Goal: Entertainment & Leisure: Browse casually

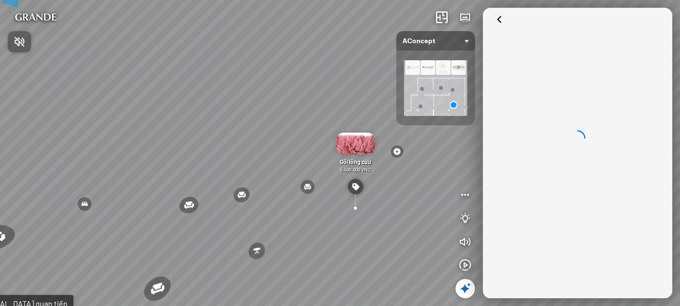
drag, startPoint x: 347, startPoint y: 139, endPoint x: 353, endPoint y: 136, distance: 7.0
click at [353, 136] on div at bounding box center [340, 153] width 680 height 306
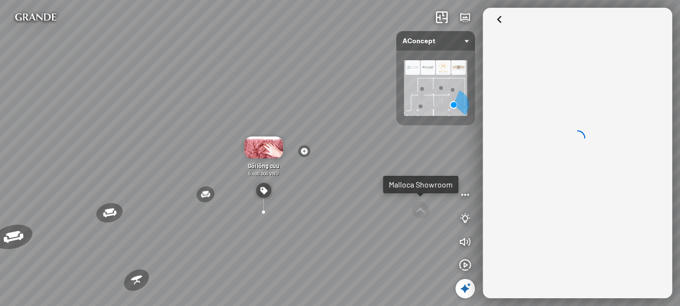
drag, startPoint x: 294, startPoint y: 129, endPoint x: 312, endPoint y: 129, distance: 18.5
click at [312, 129] on div "Ghế ăn [PERSON_NAME] Sofa 3 chỗ [PERSON_NAME] [PERSON_NAME] Đôn Tròn Bọc Nệm [G…" at bounding box center [340, 153] width 680 height 306
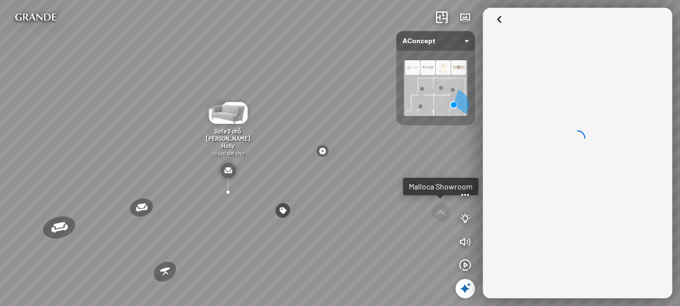
drag, startPoint x: 249, startPoint y: 130, endPoint x: 287, endPoint y: 131, distance: 37.9
click at [277, 131] on div "Ghế ăn [PERSON_NAME] Sofa 3 chỗ [PERSON_NAME] [PERSON_NAME] Đôn Tròn Bọc Nệm [G…" at bounding box center [340, 153] width 680 height 306
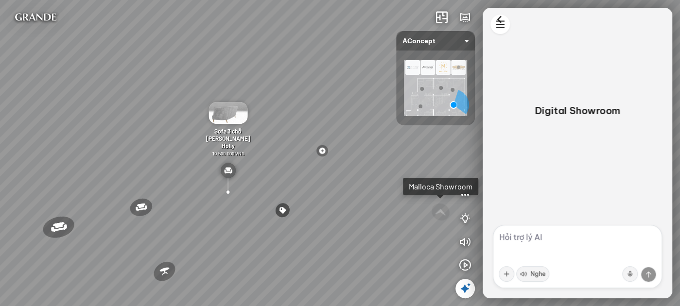
drag, startPoint x: 259, startPoint y: 130, endPoint x: 287, endPoint y: 132, distance: 28.2
click at [280, 132] on div "Ghế ăn [PERSON_NAME] Sofa 3 chỗ [PERSON_NAME] [PERSON_NAME] Đôn Tròn Bọc Nệm [G…" at bounding box center [340, 153] width 680 height 306
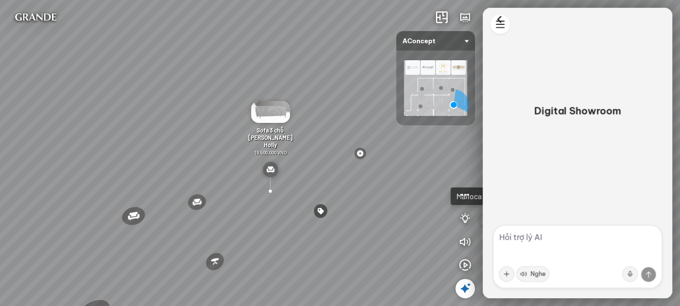
click at [361, 125] on div "Ghế ăn [PERSON_NAME] Sofa 3 chỗ [PERSON_NAME] [PERSON_NAME] Đôn Tròn Bọc Nệm [G…" at bounding box center [340, 153] width 680 height 306
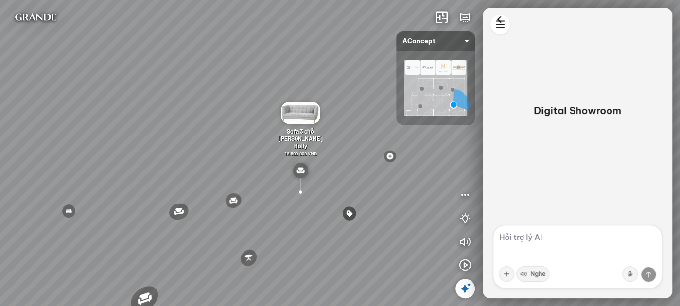
drag, startPoint x: 197, startPoint y: 127, endPoint x: 276, endPoint y: 131, distance: 78.3
click at [276, 131] on div "Ghế ăn [PERSON_NAME] Sofa 3 chỗ [PERSON_NAME] [PERSON_NAME] Đôn Tròn Bọc Nệm [G…" at bounding box center [340, 153] width 680 height 306
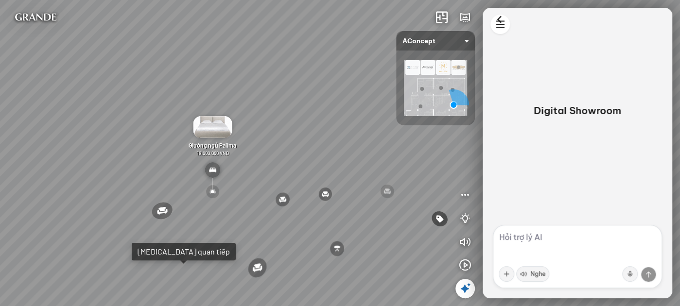
drag, startPoint x: 247, startPoint y: 137, endPoint x: 327, endPoint y: 122, distance: 81.2
click at [327, 122] on div "Ghế ăn [PERSON_NAME] Sofa 3 chỗ [PERSON_NAME] [PERSON_NAME] Đôn Tròn Bọc Nệm [G…" at bounding box center [340, 153] width 680 height 306
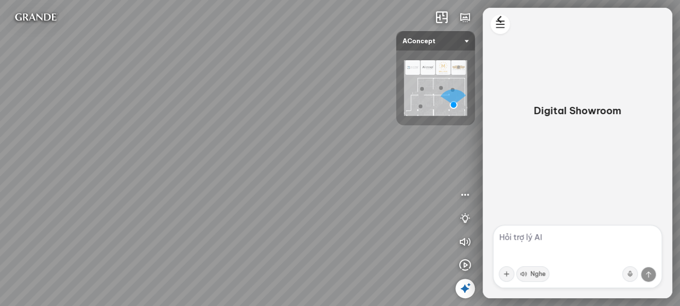
drag, startPoint x: 263, startPoint y: 124, endPoint x: 286, endPoint y: 123, distance: 22.4
click at [286, 123] on div "Ghế ăn [PERSON_NAME] Sofa 3 chỗ [PERSON_NAME] [PERSON_NAME] Đôn Tròn Bọc Nệm [G…" at bounding box center [340, 153] width 680 height 306
drag, startPoint x: 326, startPoint y: 118, endPoint x: 291, endPoint y: 115, distance: 35.6
click at [291, 115] on div "Ghế ăn [PERSON_NAME] Sofa 3 chỗ [PERSON_NAME] [PERSON_NAME] Đôn Tròn Bọc Nệm [G…" at bounding box center [340, 153] width 680 height 306
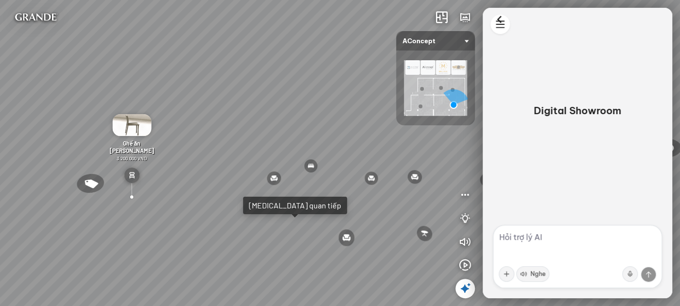
drag, startPoint x: 309, startPoint y: 118, endPoint x: 275, endPoint y: 118, distance: 34.0
click at [275, 118] on div "Ghế ăn [PERSON_NAME] Sofa 3 chỗ [PERSON_NAME] [PERSON_NAME] Đôn Tròn Bọc Nệm [G…" at bounding box center [340, 153] width 680 height 306
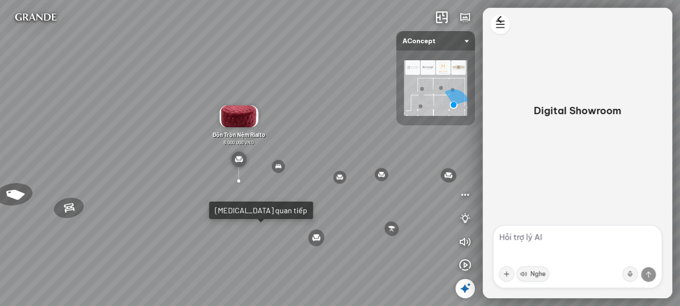
drag, startPoint x: 298, startPoint y: 118, endPoint x: 289, endPoint y: 118, distance: 9.7
click at [289, 118] on div "Ghế ăn [PERSON_NAME] Sofa 3 chỗ [PERSON_NAME] [PERSON_NAME] Đôn Tròn Bọc Nệm [G…" at bounding box center [340, 153] width 680 height 306
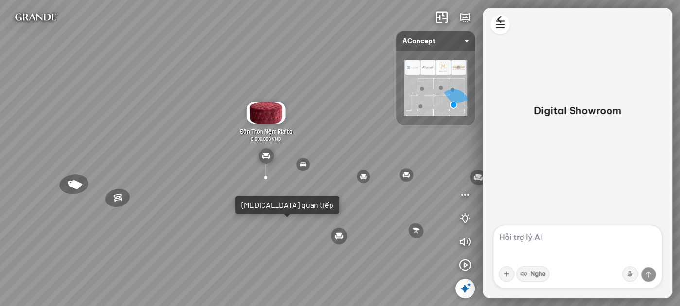
drag, startPoint x: 302, startPoint y: 115, endPoint x: 313, endPoint y: 121, distance: 11.8
click at [318, 115] on div "Ghế ăn [PERSON_NAME] Sofa 3 chỗ [PERSON_NAME] [PERSON_NAME] Đôn Tròn Bọc Nệm [G…" at bounding box center [340, 153] width 680 height 306
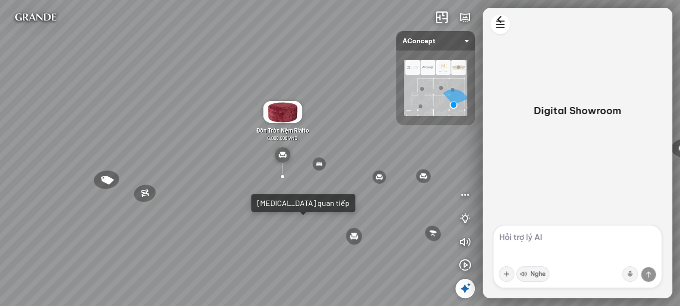
click at [266, 202] on div "[MEDICAL_DATA] quan tiếp" at bounding box center [303, 203] width 92 height 10
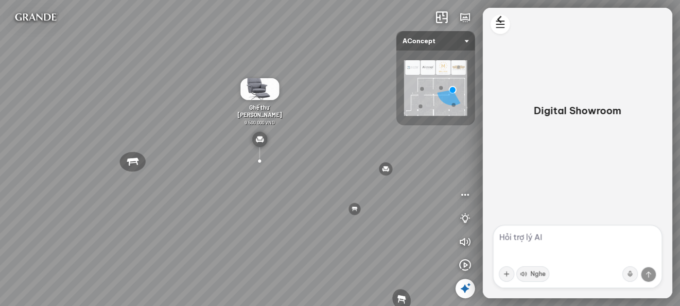
click at [558, 240] on textarea at bounding box center [577, 256] width 169 height 63
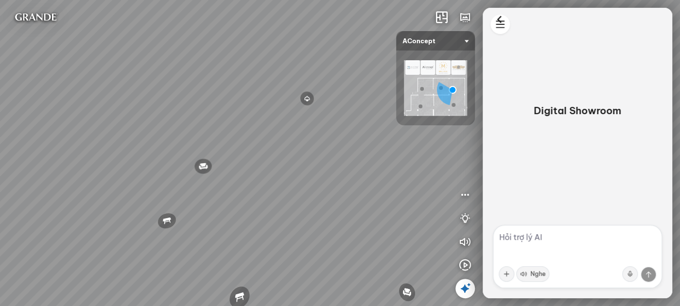
drag, startPoint x: 335, startPoint y: 170, endPoint x: 162, endPoint y: 161, distance: 173.3
click at [162, 161] on div "Đèn [PERSON_NAME] 5.300.000 VND Giường ngủ Palima 19.000.000 VND Ghế thư giãn N…" at bounding box center [340, 153] width 680 height 306
drag, startPoint x: 254, startPoint y: 166, endPoint x: 191, endPoint y: 185, distance: 66.1
click at [187, 183] on div "Đèn [PERSON_NAME] 5.300.000 VND Giường ngủ Palima 19.000.000 VND Ghế thư giãn N…" at bounding box center [340, 153] width 680 height 306
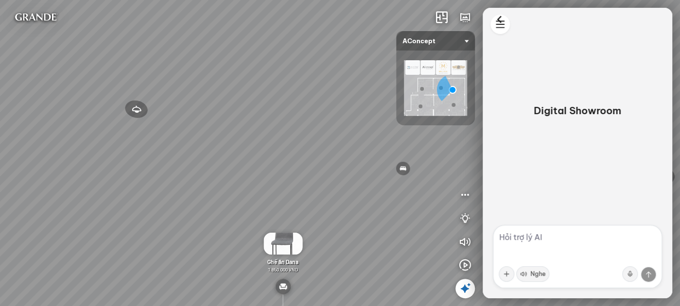
drag, startPoint x: 335, startPoint y: 140, endPoint x: 339, endPoint y: 109, distance: 31.4
click at [350, 80] on div "Đèn [PERSON_NAME] 5.300.000 VND Giường ngủ Palima 19.000.000 VND Ghế thư giãn N…" at bounding box center [340, 153] width 680 height 306
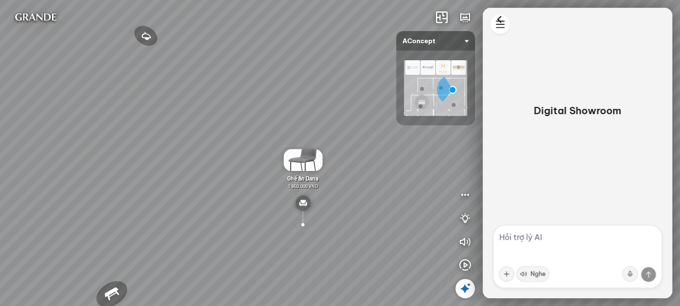
click at [310, 158] on img at bounding box center [302, 160] width 39 height 22
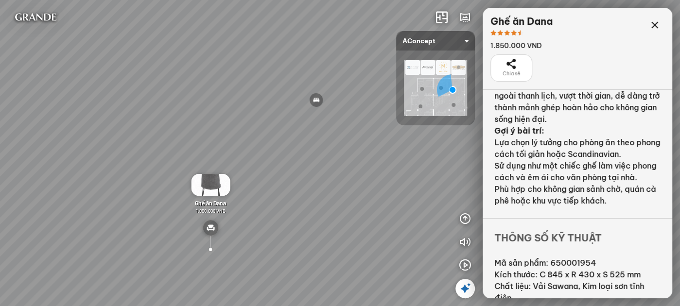
scroll to position [176, 0]
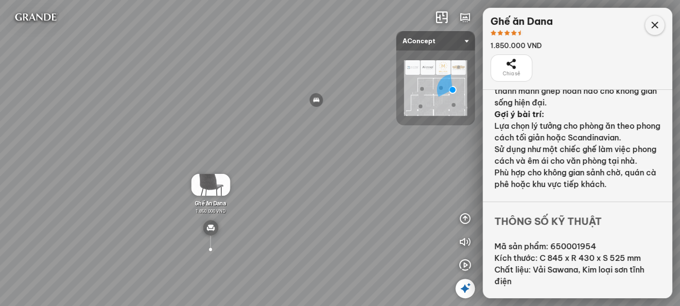
click at [655, 26] on icon at bounding box center [655, 25] width 12 height 12
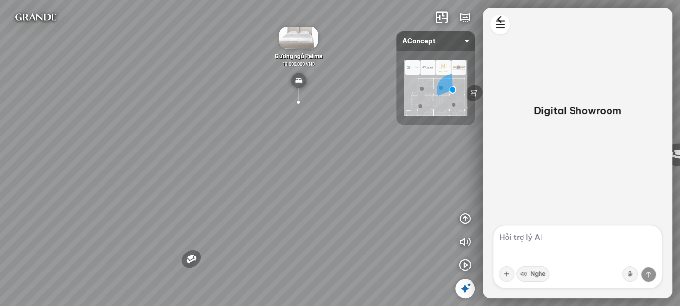
drag, startPoint x: 266, startPoint y: 67, endPoint x: 284, endPoint y: 76, distance: 19.6
click at [351, 70] on div "Đèn [PERSON_NAME] 5.300.000 VND Giường ngủ Palima 19.000.000 VND Ghế thư giãn N…" at bounding box center [340, 153] width 680 height 306
drag, startPoint x: 295, startPoint y: 79, endPoint x: 332, endPoint y: 84, distance: 38.2
click at [331, 84] on div "Đèn [PERSON_NAME] 5.300.000 VND Giường ngủ Palima 19.000.000 VND Ghế thư giãn N…" at bounding box center [340, 153] width 680 height 306
